Goal: Information Seeking & Learning: Learn about a topic

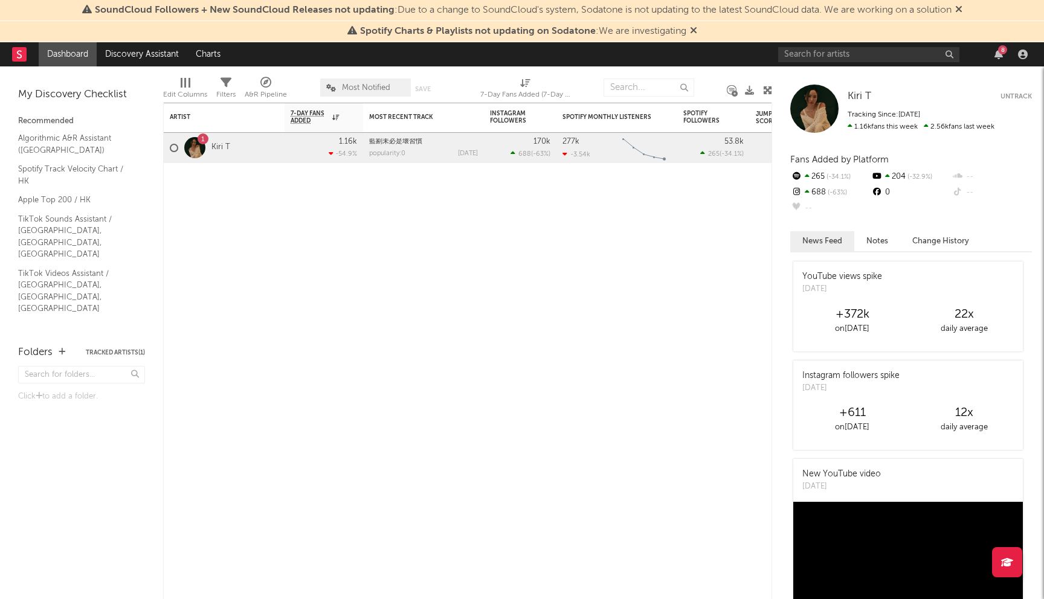
click at [194, 146] on div at bounding box center [194, 147] width 21 height 21
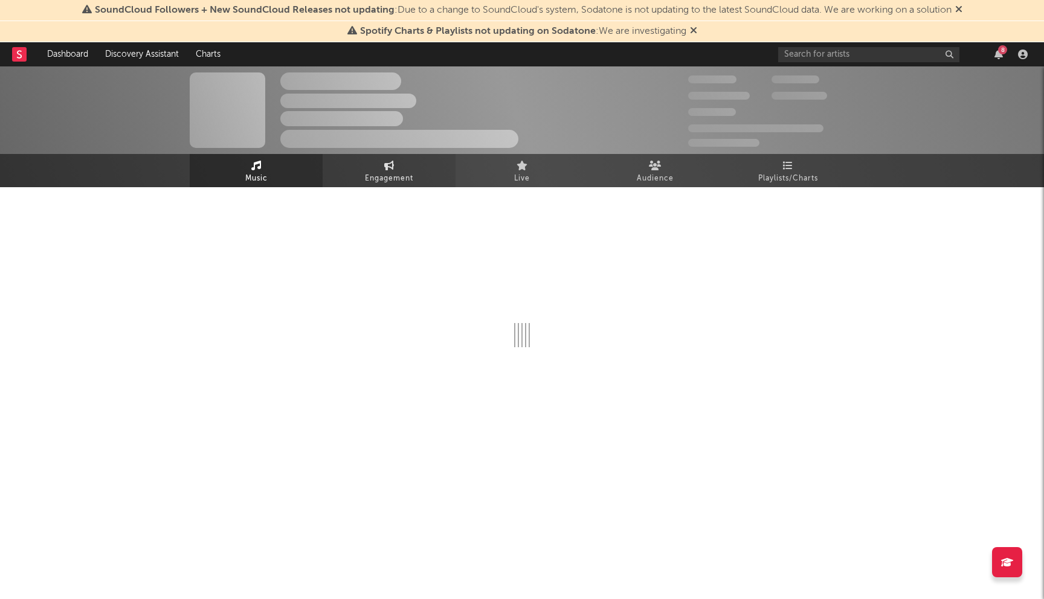
click at [374, 170] on link "Engagement" at bounding box center [389, 170] width 133 height 33
select select "1w"
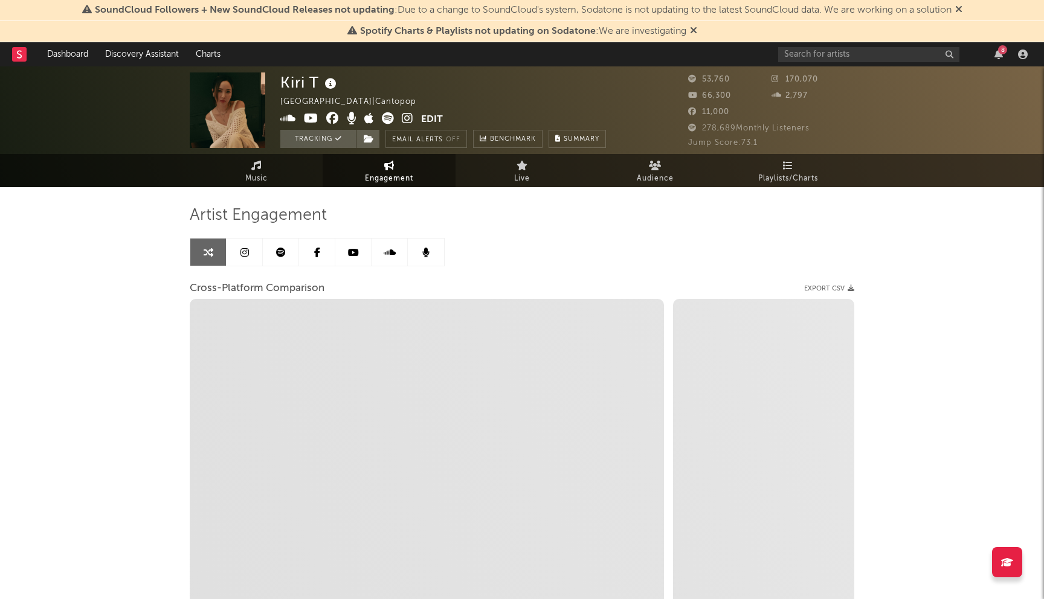
click at [245, 253] on icon at bounding box center [244, 253] width 8 height 10
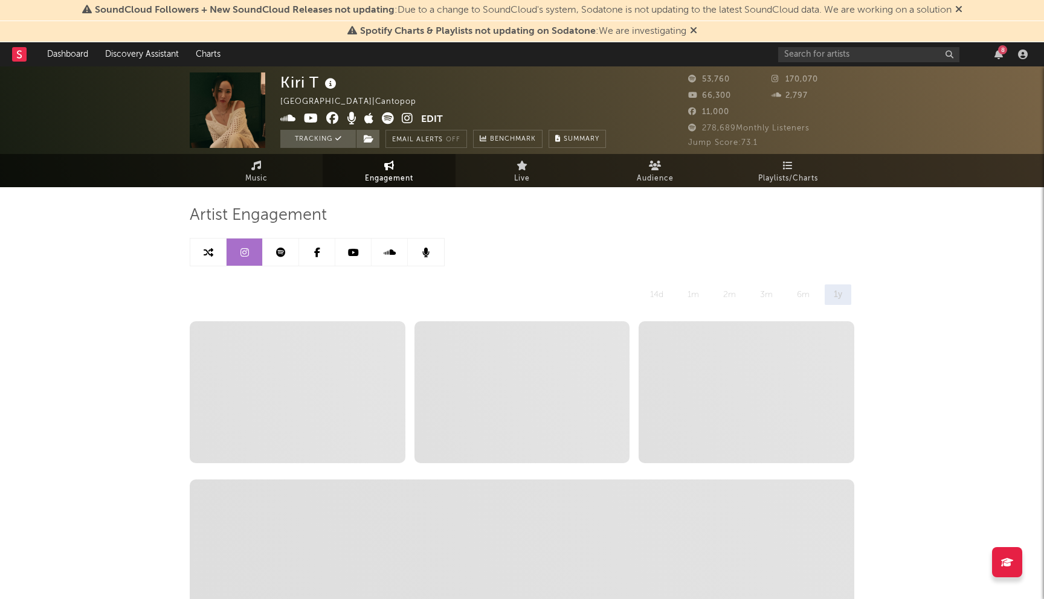
select select "6m"
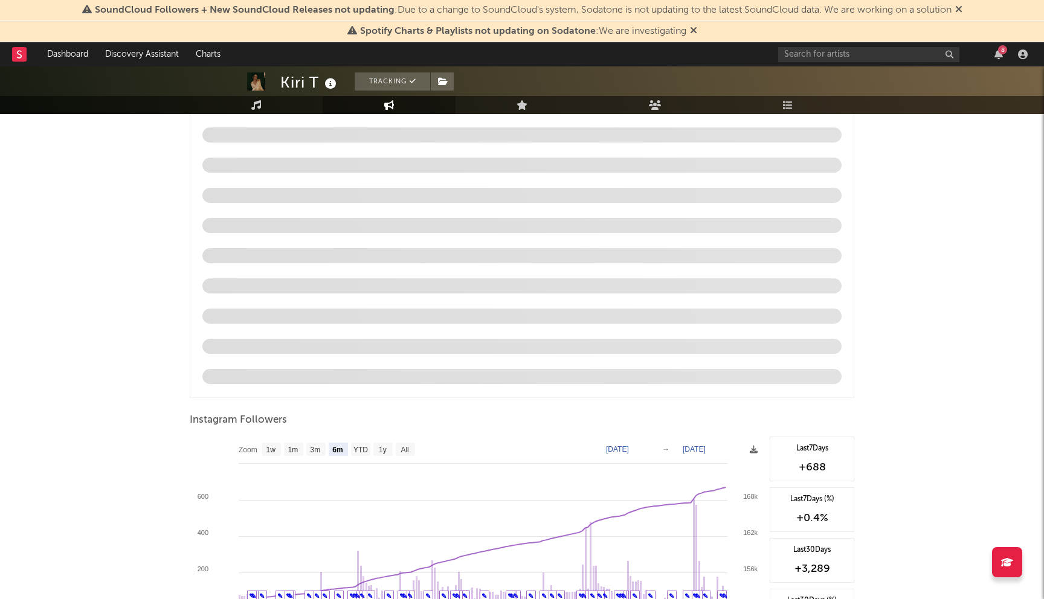
scroll to position [1224, 0]
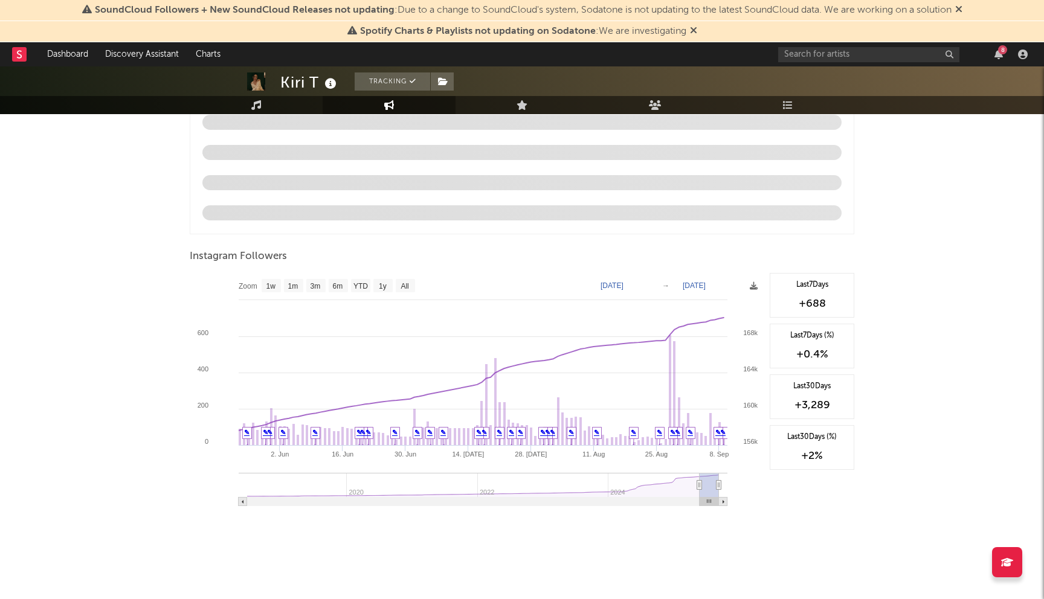
type input "[DATE]"
select select "3m"
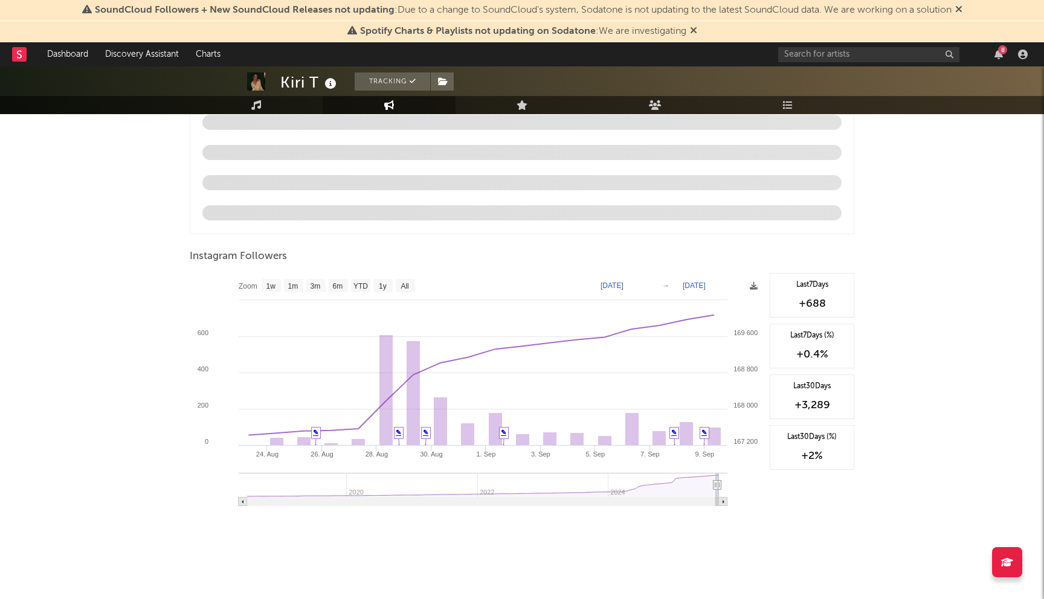
type input "[DATE]"
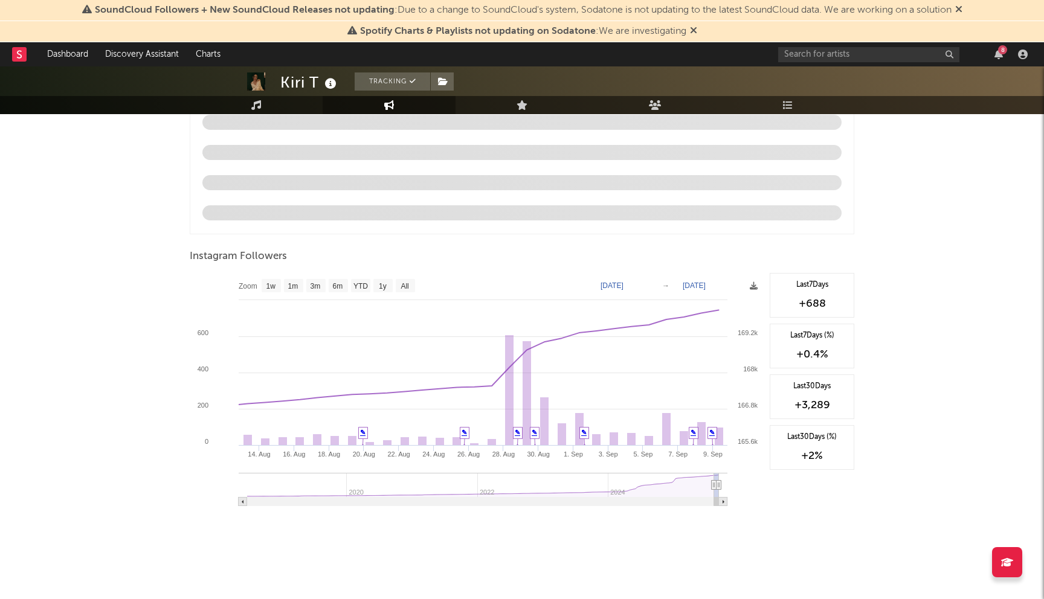
drag, startPoint x: 687, startPoint y: 488, endPoint x: 714, endPoint y: 487, distance: 27.2
click at [714, 487] on icon at bounding box center [713, 485] width 5 height 9
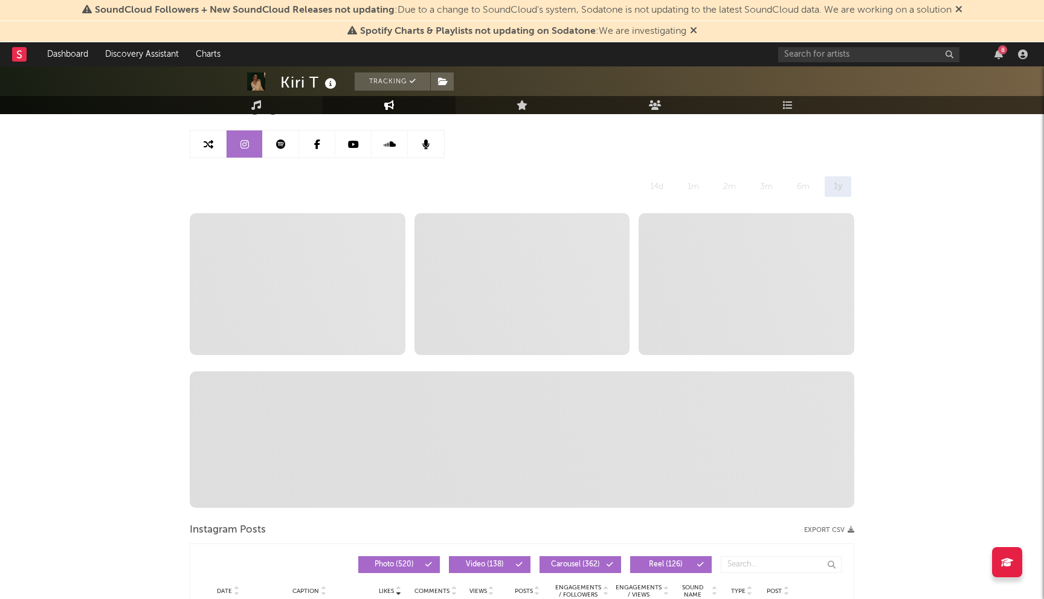
scroll to position [0, 0]
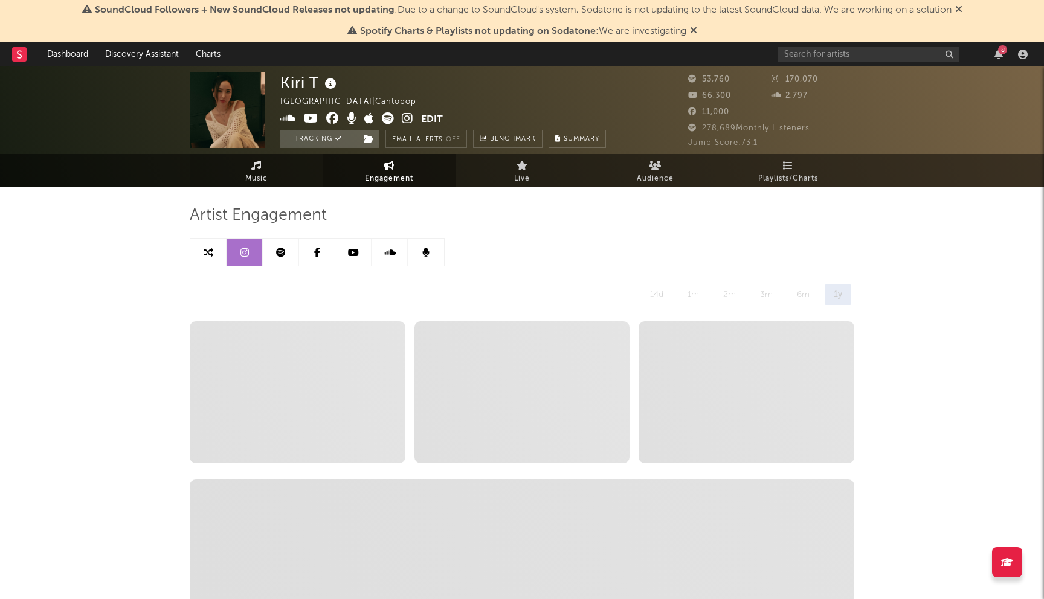
click at [252, 164] on icon at bounding box center [256, 166] width 10 height 10
select select "6m"
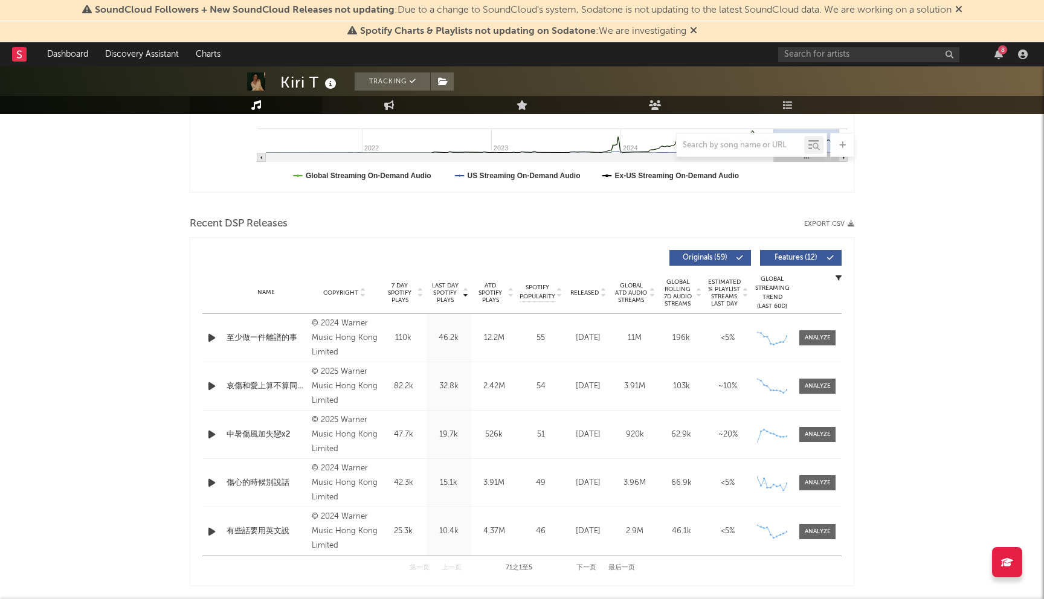
scroll to position [428, 0]
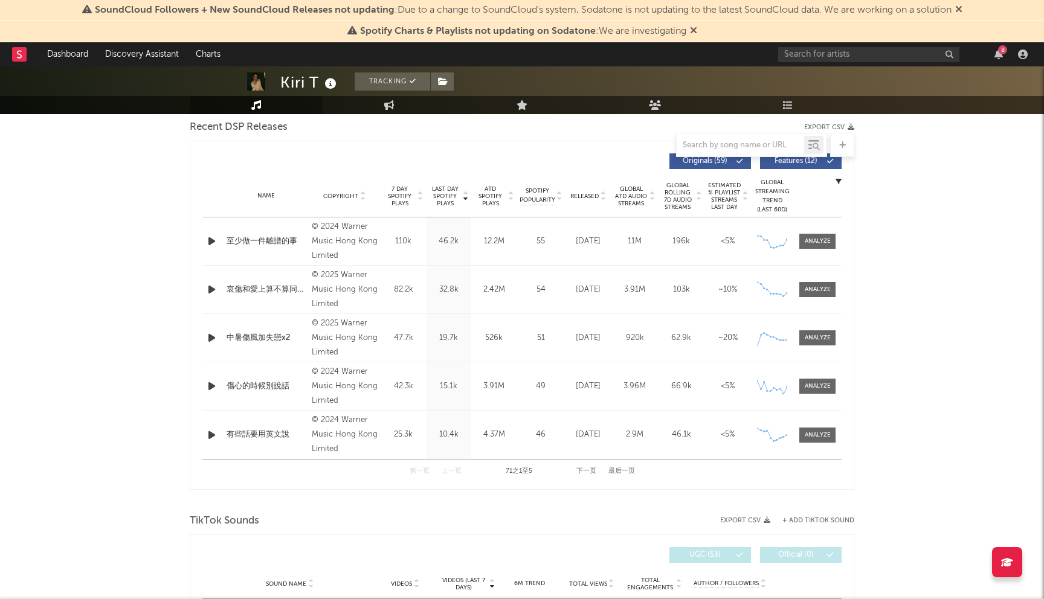
click at [594, 469] on button "下一页" at bounding box center [586, 471] width 20 height 7
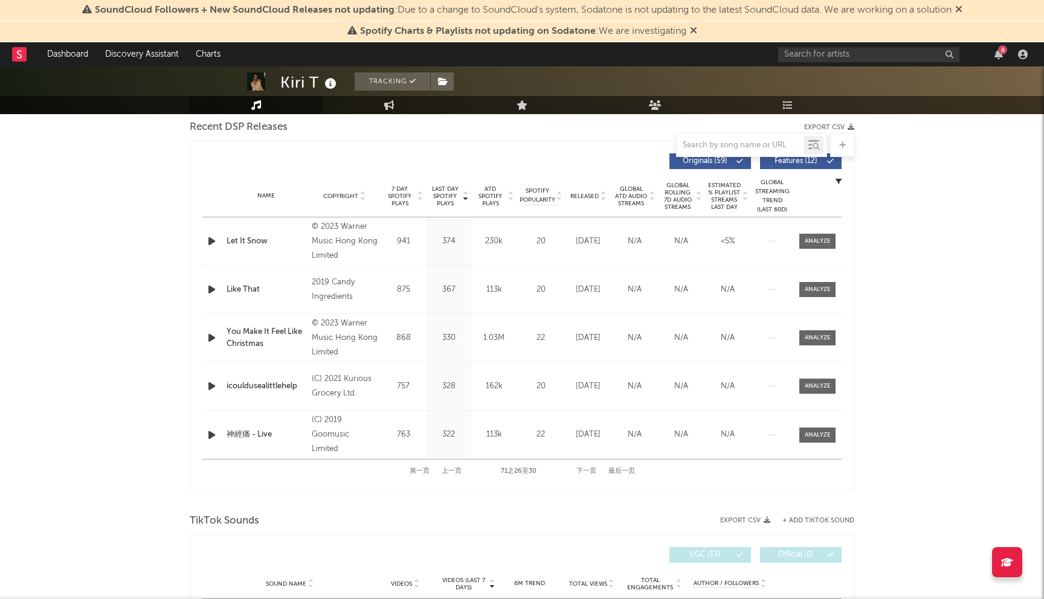
click at [594, 469] on button "下一页" at bounding box center [586, 471] width 20 height 7
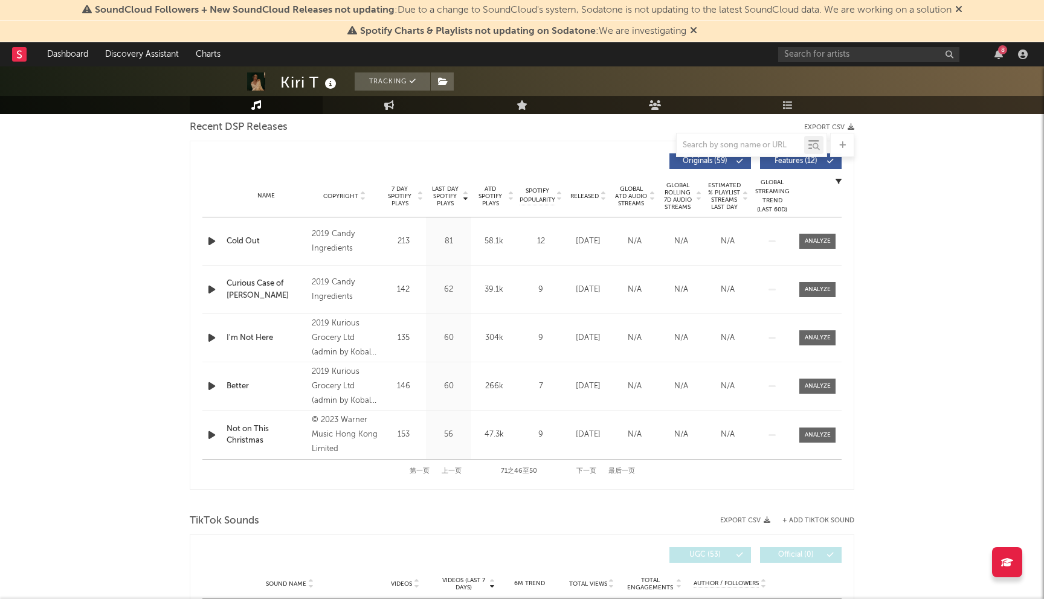
click at [594, 469] on button "下一页" at bounding box center [586, 471] width 20 height 7
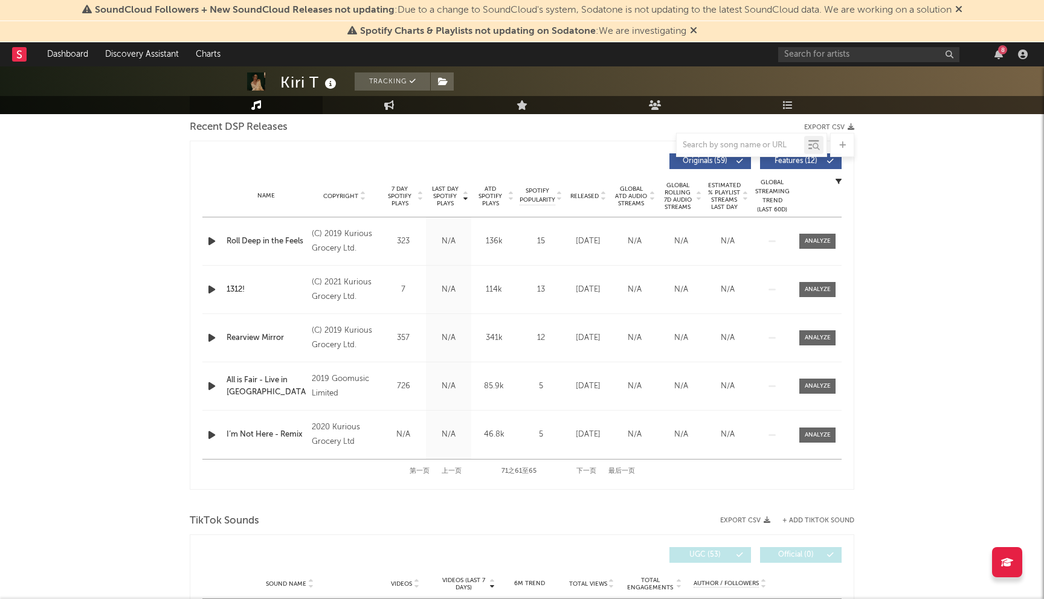
click at [594, 469] on button "下一页" at bounding box center [586, 471] width 20 height 7
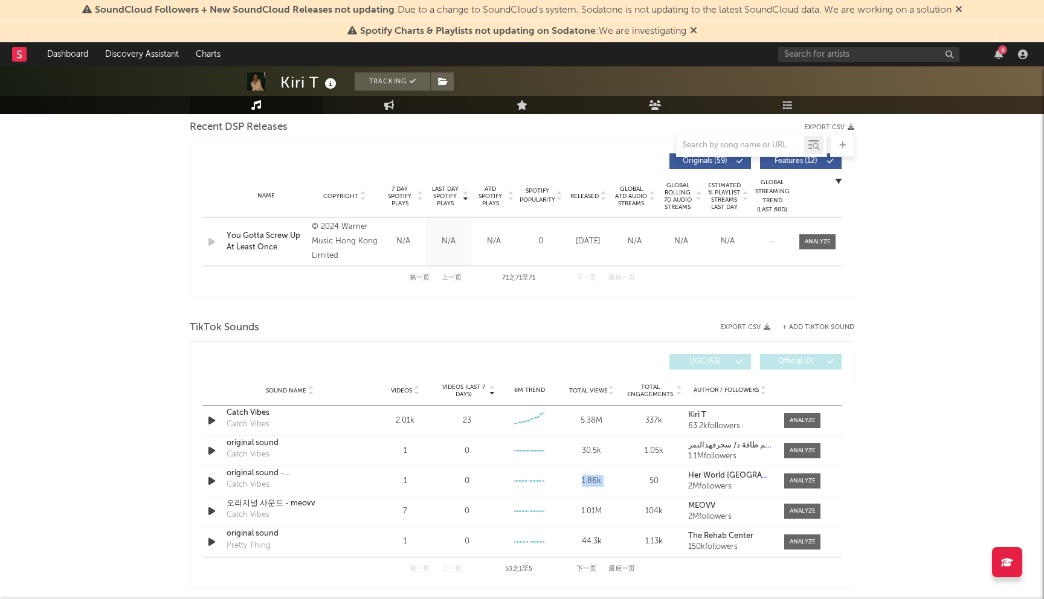
click at [594, 469] on div "Sound Name original sound - herworldindonesia Catch Vibes Videos 1 Videos (last…" at bounding box center [521, 481] width 639 height 30
click at [458, 280] on button "上一页" at bounding box center [452, 278] width 20 height 7
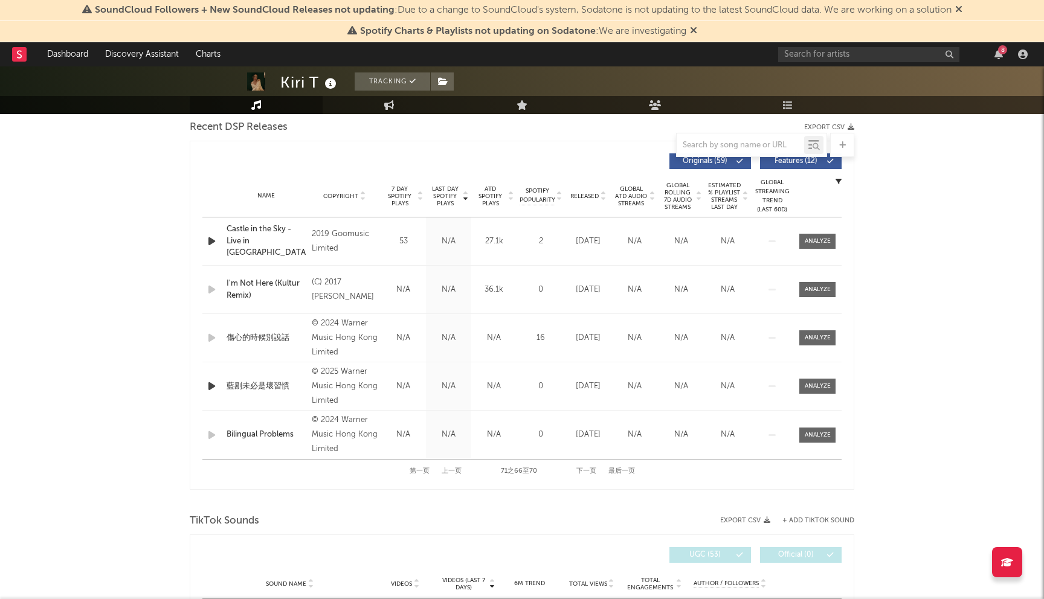
click at [267, 382] on div "藍剔未必是壞習慣" at bounding box center [265, 387] width 79 height 12
click at [814, 388] on div at bounding box center [818, 386] width 26 height 9
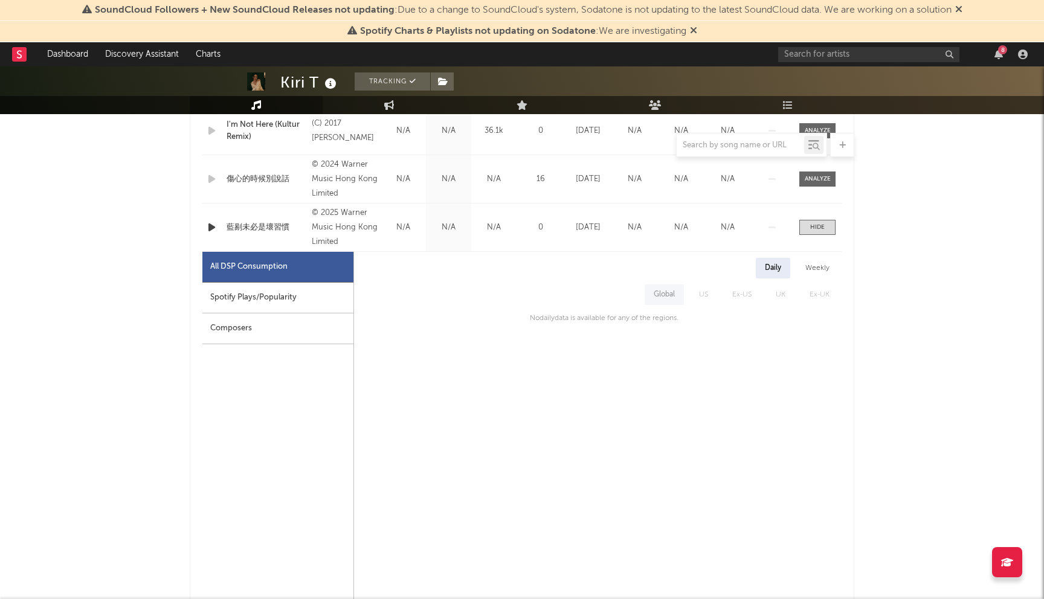
scroll to position [627, 0]
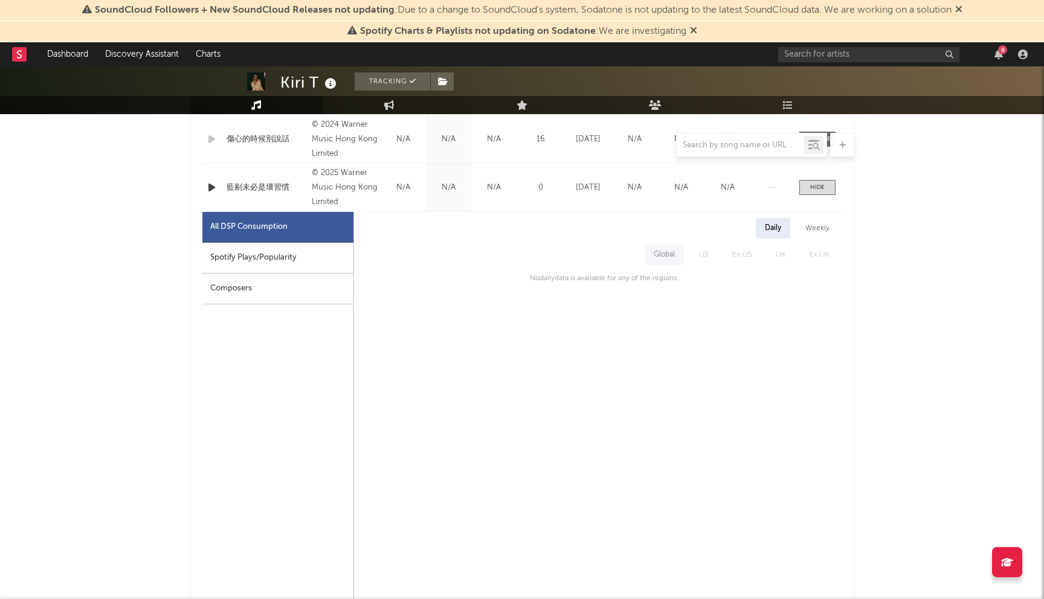
click at [289, 246] on div "Spotify Plays/Popularity" at bounding box center [277, 258] width 151 height 31
select select "1w"
